Goal: Task Accomplishment & Management: Use online tool/utility

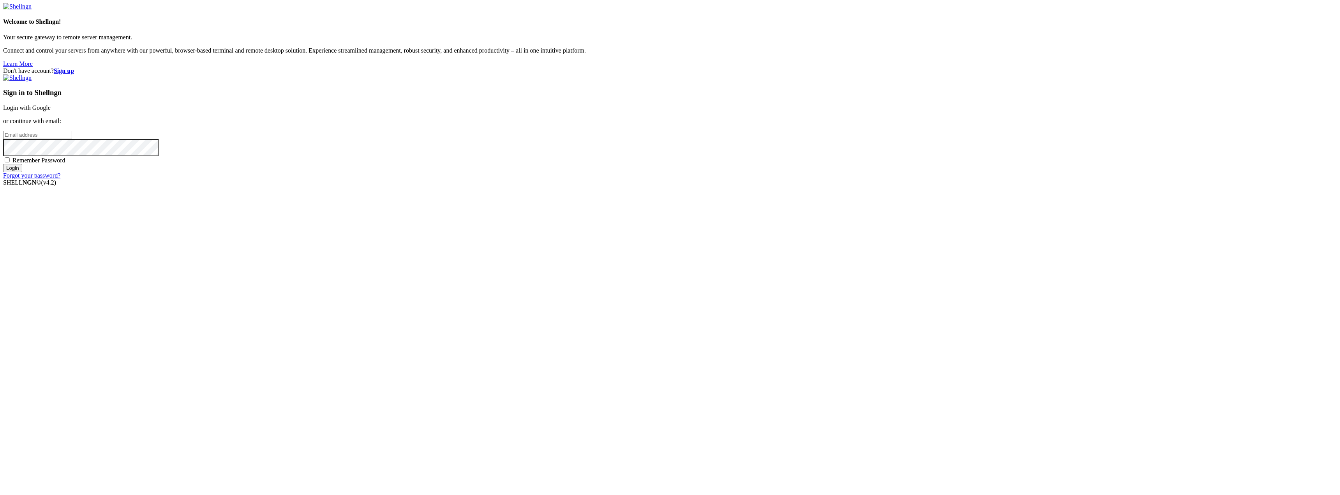
type input "[EMAIL_ADDRESS][DOMAIN_NAME]"
click at [22, 172] on input "Login" at bounding box center [12, 168] width 19 height 8
click at [72, 126] on input "number" at bounding box center [37, 122] width 69 height 8
click at [25, 134] on input "Submit" at bounding box center [14, 130] width 22 height 8
drag, startPoint x: 841, startPoint y: 244, endPoint x: 757, endPoint y: 246, distance: 84.2
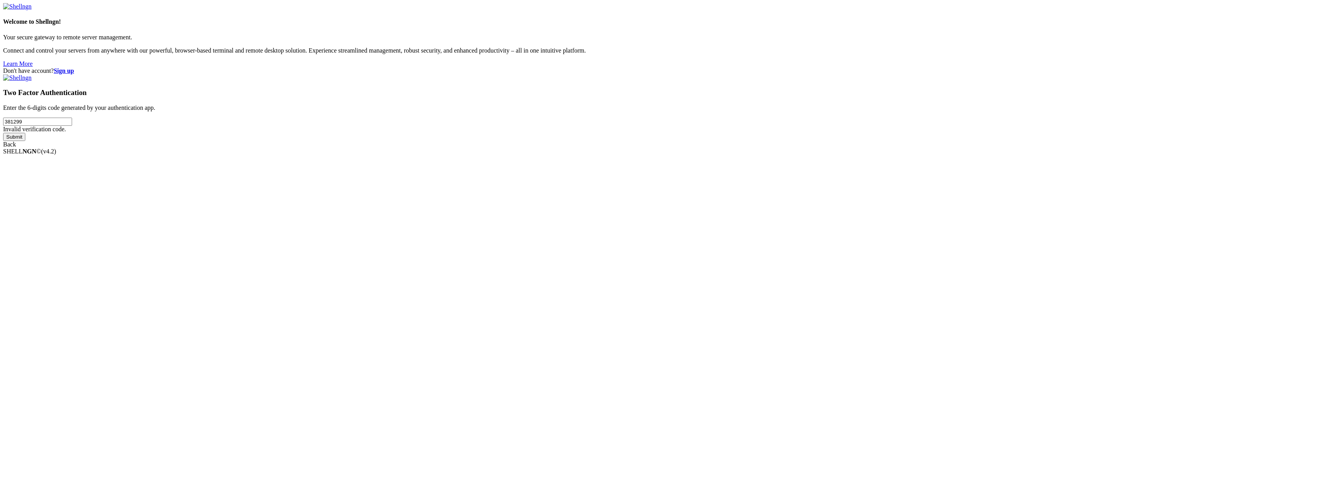
click at [757, 148] on div "Don't have account? Sign up Two Factor Authentication Enter the 6-digits code g…" at bounding box center [670, 107] width 1334 height 81
type input "192045"
click at [25, 141] on input "Submit" at bounding box center [14, 137] width 22 height 8
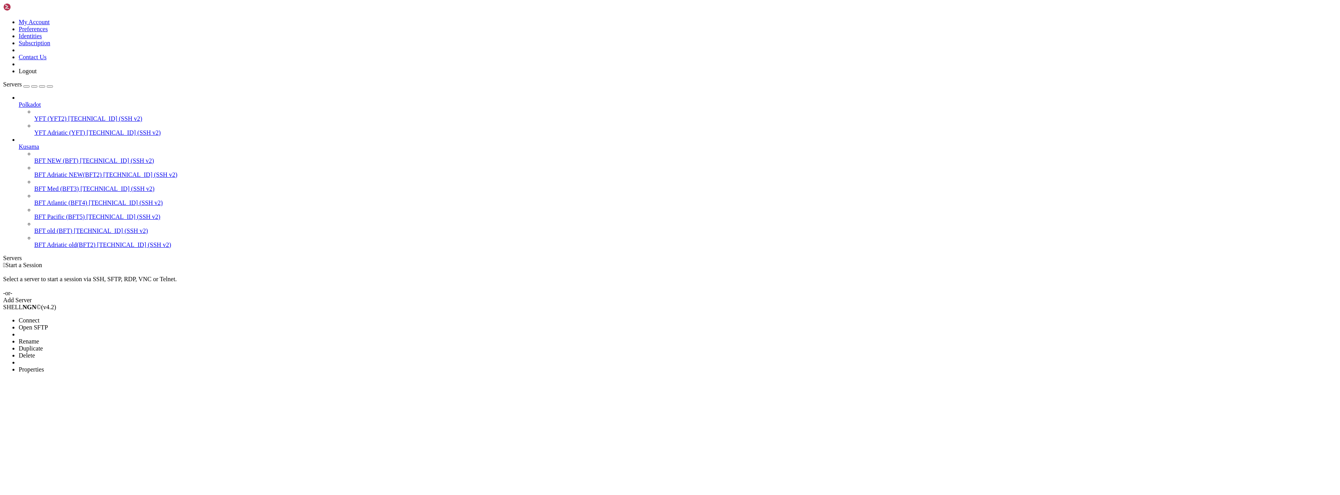
click at [39, 317] on span "Connect" at bounding box center [29, 320] width 21 height 7
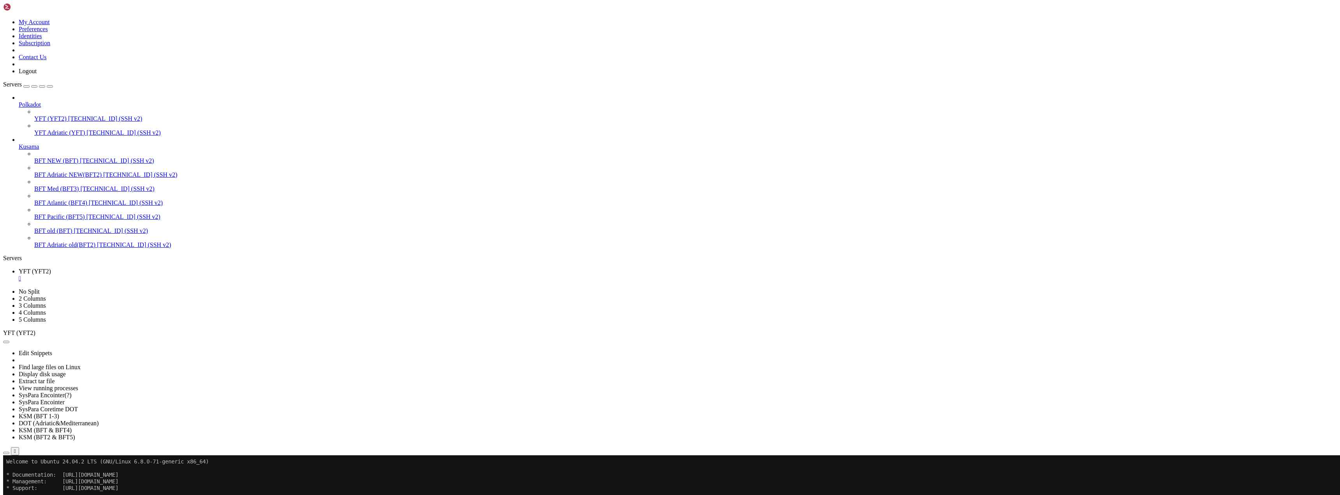
click at [9, 341] on button "button" at bounding box center [6, 342] width 6 height 2
click at [52, 350] on link "Edit Snippets" at bounding box center [36, 353] width 34 height 7
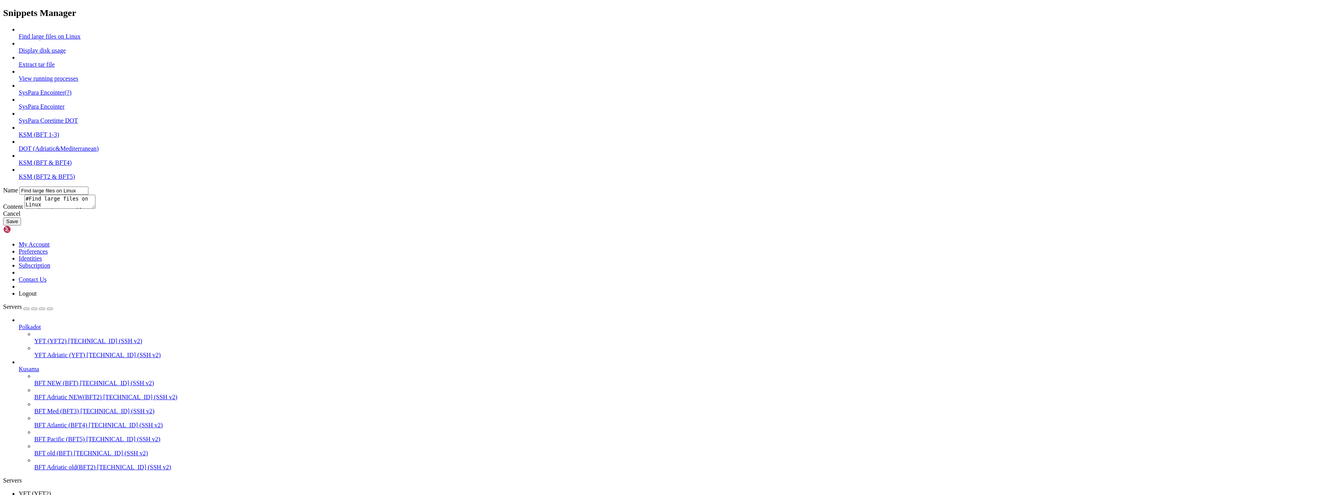
click at [99, 152] on link "DOT (Adriatic&Mediterranean)" at bounding box center [59, 148] width 80 height 7
type input "DOT (Adriatic&Mediterranean)"
drag, startPoint x: 655, startPoint y: 222, endPoint x: 667, endPoint y: 235, distance: 17.6
click at [95, 209] on textarea "sudo systemctl stop polkadot cd /home/admindot/polkadot-sdk/target/release/ mv …" at bounding box center [60, 202] width 71 height 14
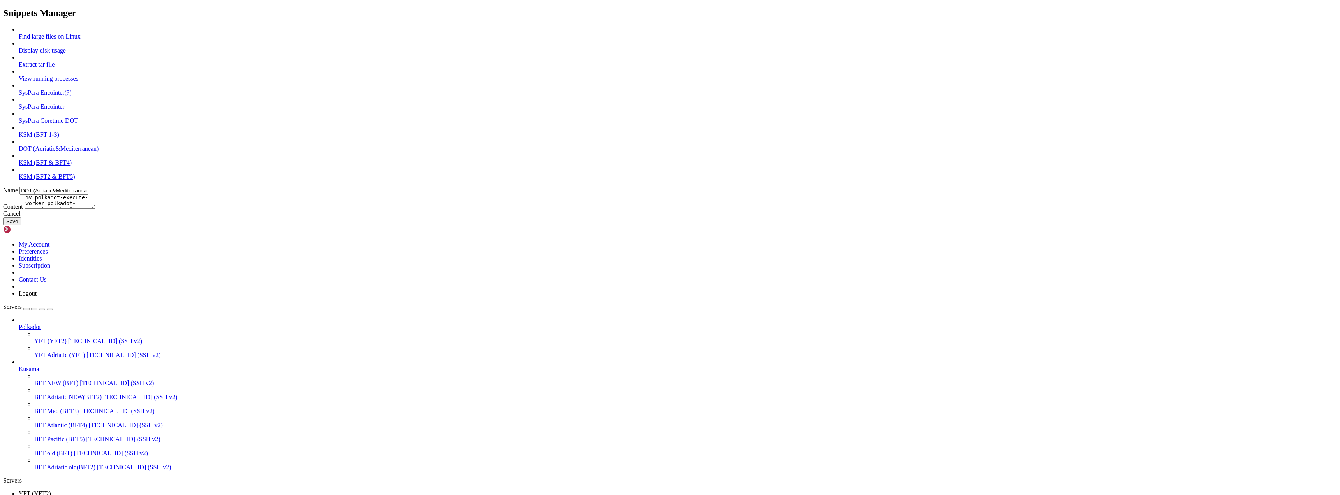
paste textarea "9"
click at [95, 209] on textarea "sudo systemctl stop polkadot cd /home/admindot/polkadot-sdk/target/release/ mv …" at bounding box center [60, 202] width 71 height 14
type textarea "sudo systemctl stop polkadot cd /home/admindot/polkadot-sdk/target/release/ mv …"
click at [21, 226] on button "Save" at bounding box center [12, 221] width 18 height 8
type input "Find large files on Linux"
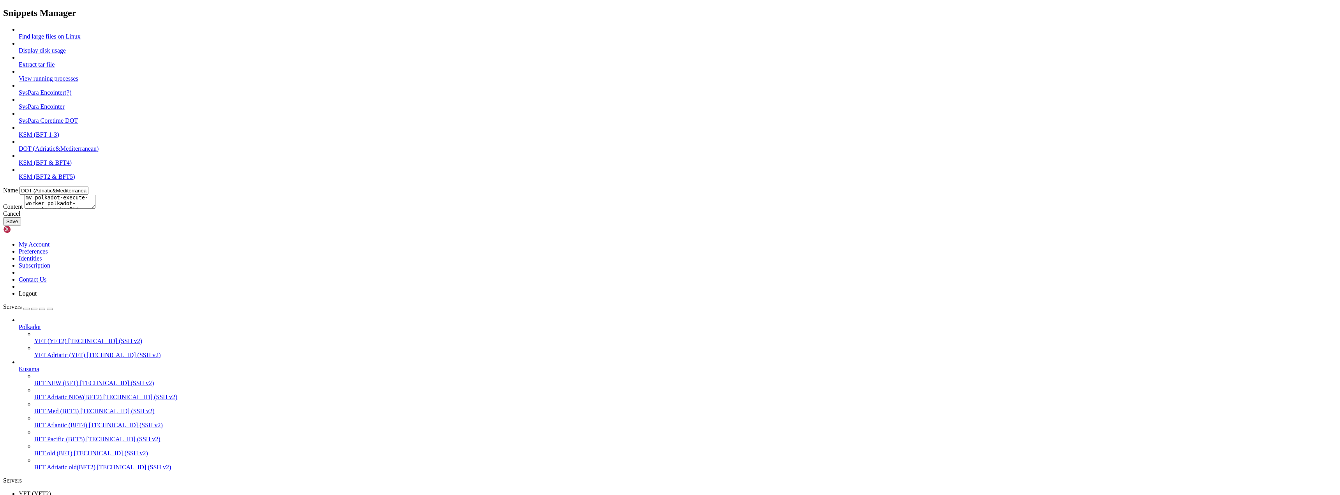
type textarea "#Find large files on Linux du -h /*| grep "^[0-9.]*M" | sort -n"
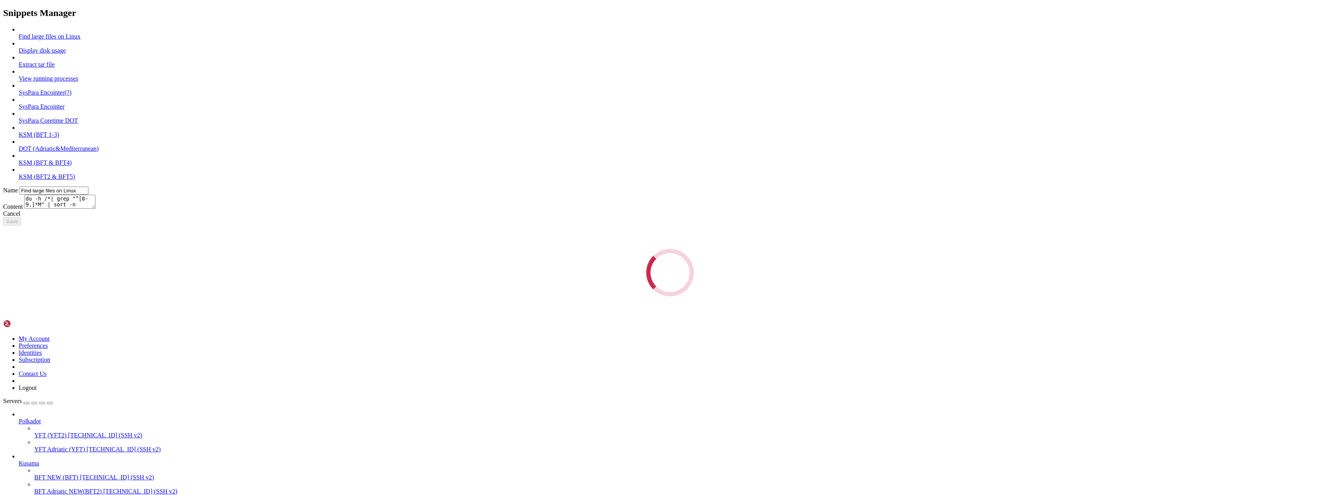
scroll to position [0, 0]
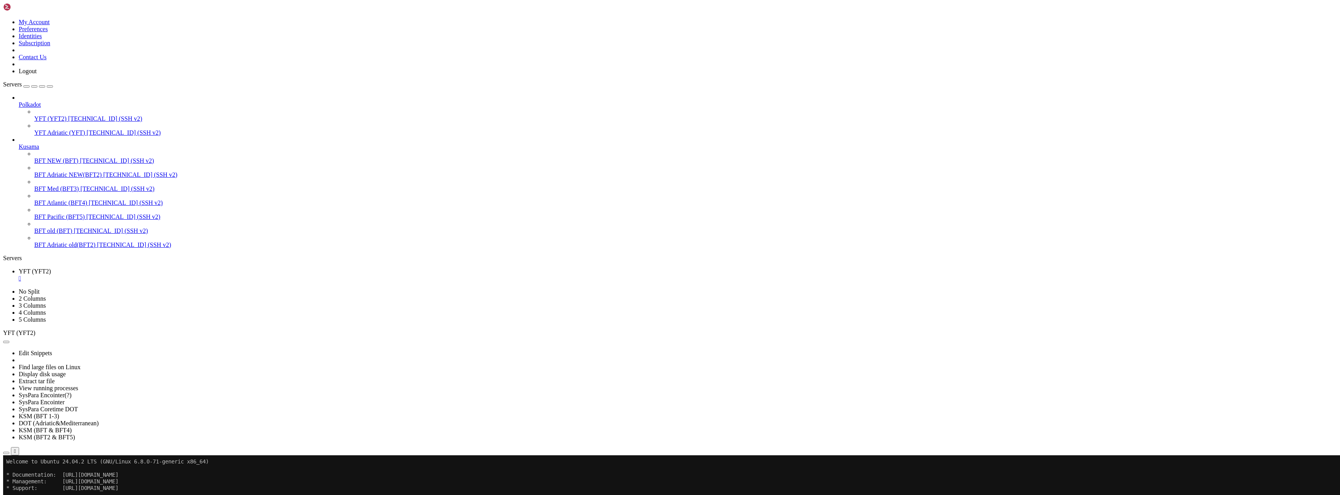
click at [9, 341] on button "button" at bounding box center [6, 342] width 6 height 2
click at [99, 420] on link "DOT (Adriatic&Mediterranean)" at bounding box center [59, 423] width 80 height 7
click at [39, 489] on span "Connect" at bounding box center [29, 492] width 21 height 7
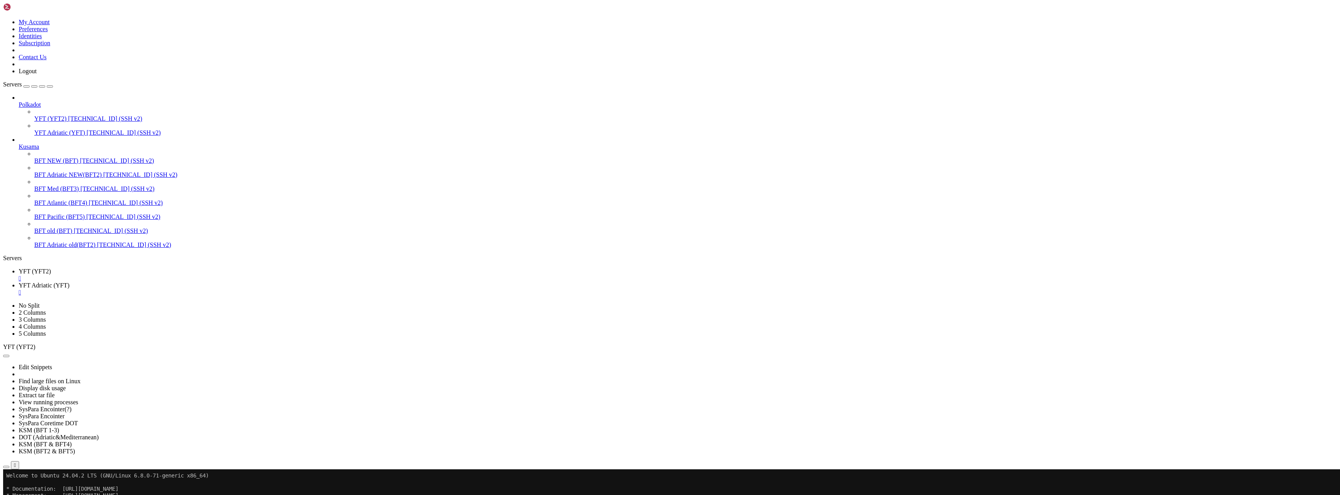
click at [6, 489] on b "button" at bounding box center [6, 489] width 0 height 0
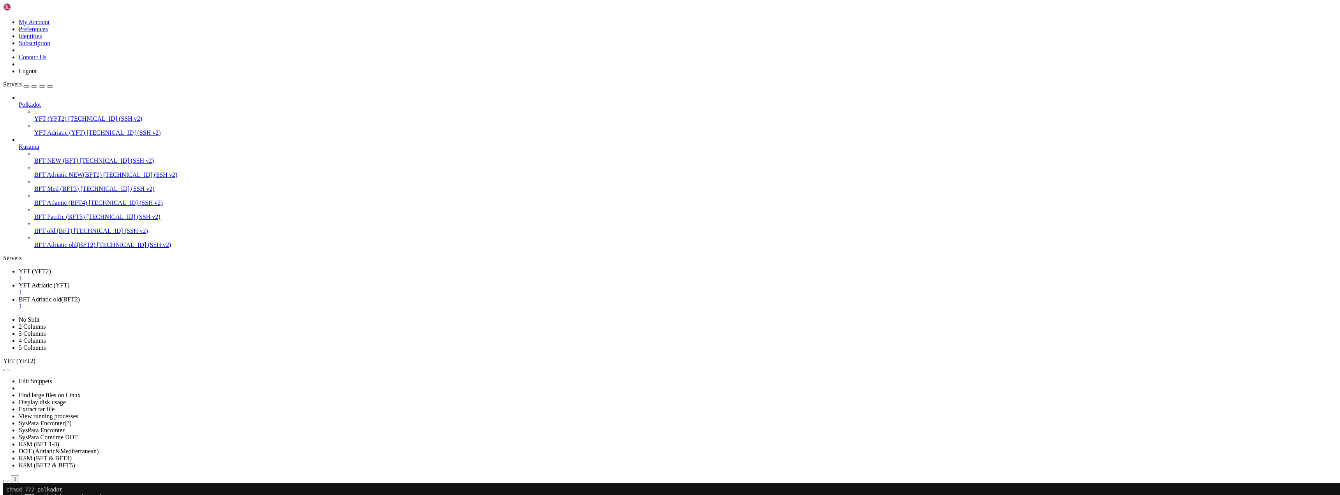
scroll to position [0, 0]
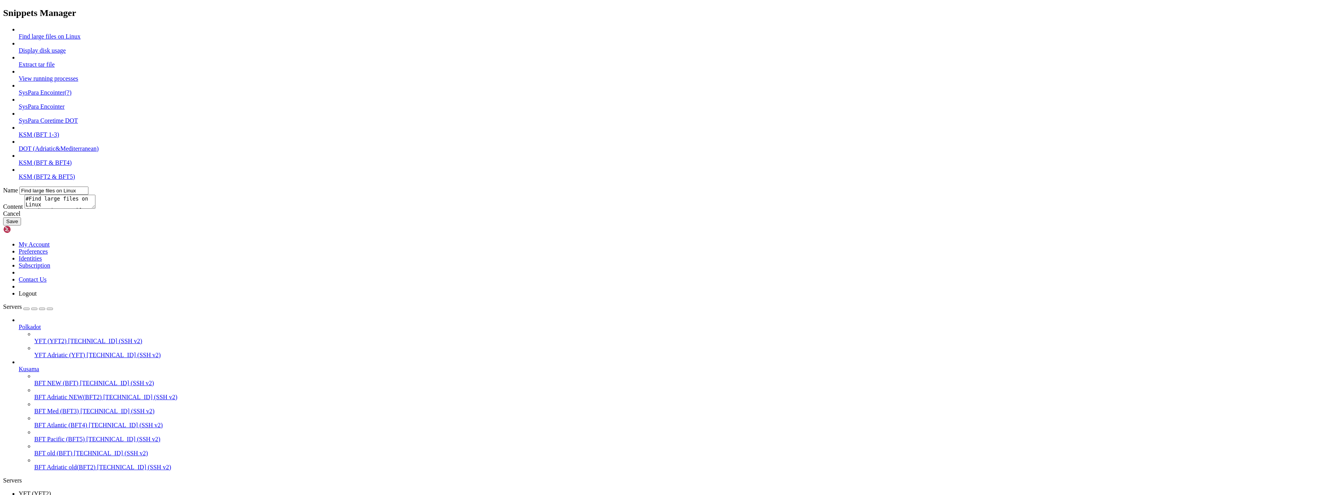
click at [59, 138] on link "KSM (BFT 1-3)" at bounding box center [39, 134] width 41 height 7
type input "KSM (BFT 1-3)"
click at [95, 209] on textarea "sudo systemctl stop kusama cd /home/adminksm/polkadot-sdk/target/release/ mv po…" at bounding box center [60, 202] width 71 height 14
type textarea "sudo systemctl stop kusama cd /home/adminksm/polkadot-sdk/target/release/ mv po…"
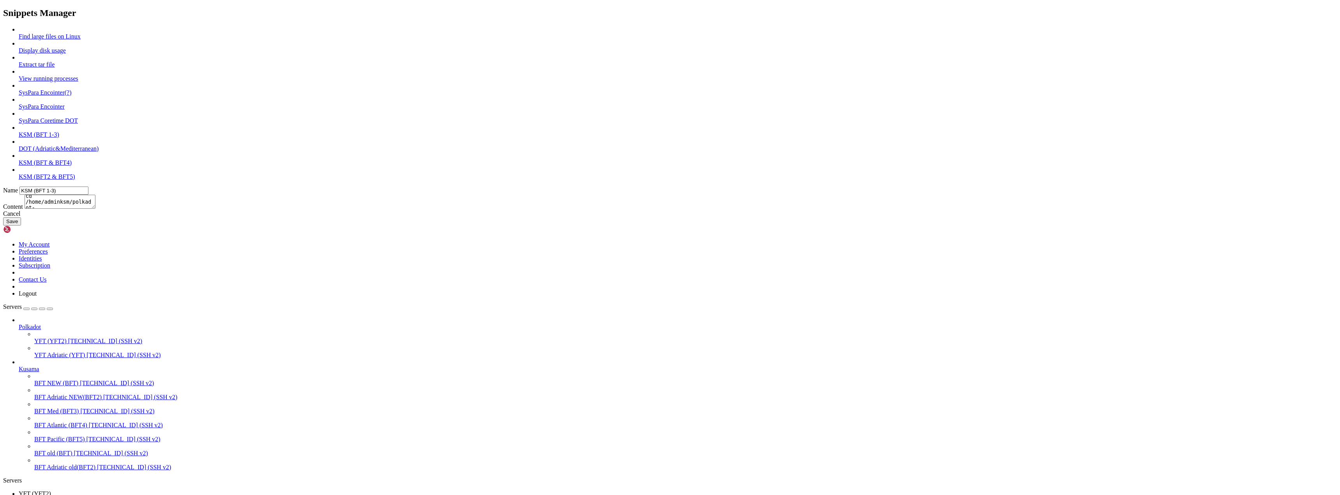
click at [21, 226] on button "Save" at bounding box center [12, 221] width 18 height 8
type input "Find large files on Linux"
type textarea "#Find large files on Linux du -h /*| grep "^[0-9.]*M" | sort -n"
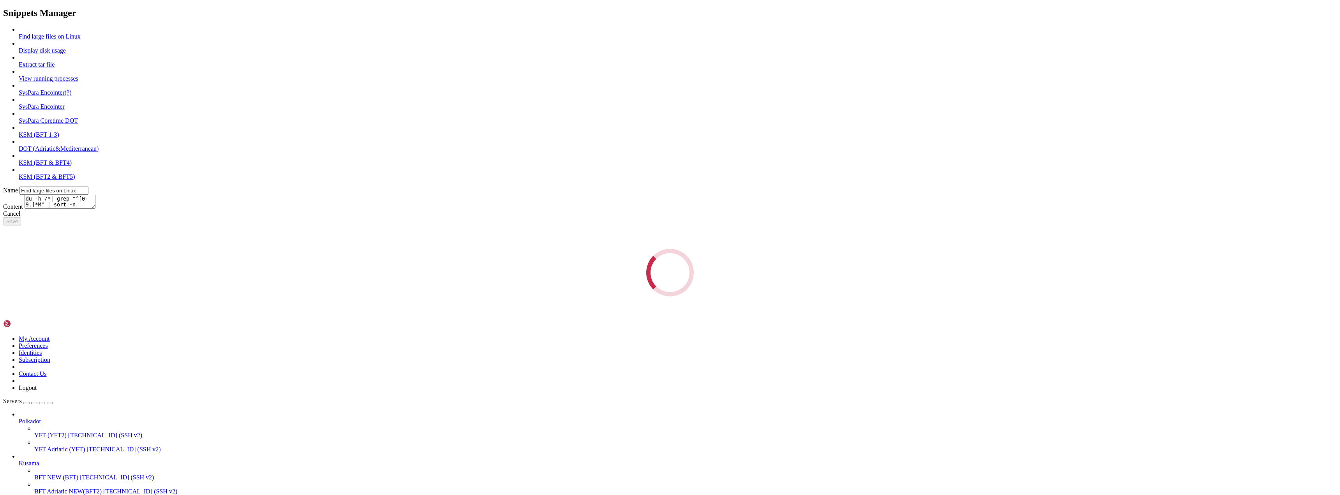
scroll to position [0, 0]
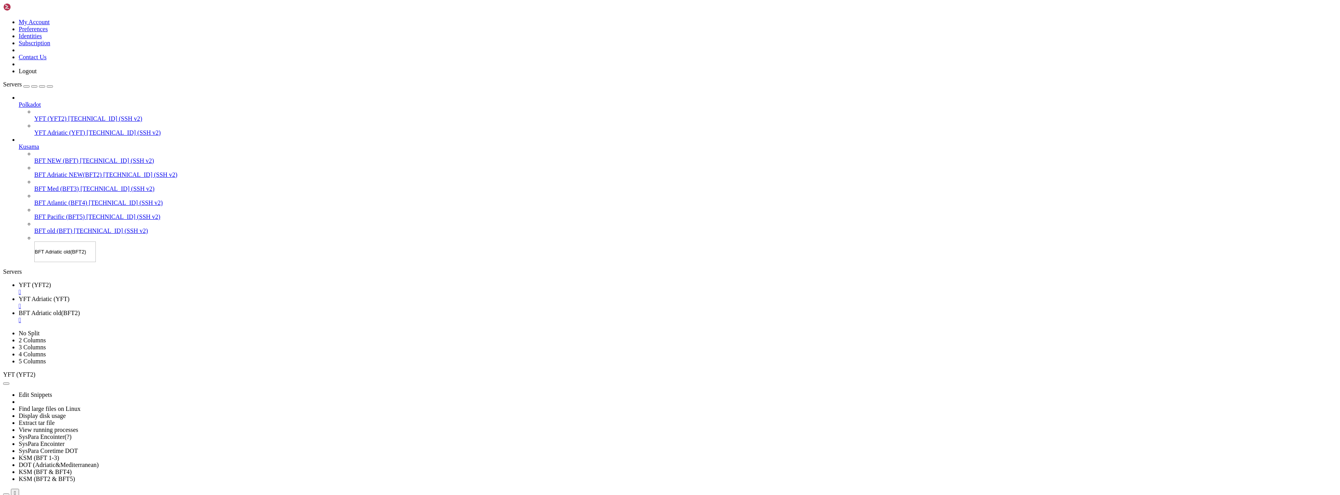
click at [72, 262] on div "Servers Polkadot YFT (YFT2) [TECHNICAL_ID] (SSH v2) YFT Adriatic (YFT) [TECHNIC…" at bounding box center [670, 171] width 1334 height 181
